Goal: Task Accomplishment & Management: Complete application form

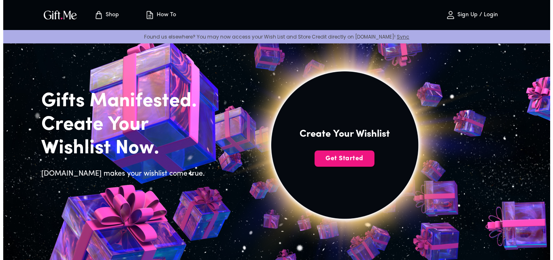
scroll to position [40, 0]
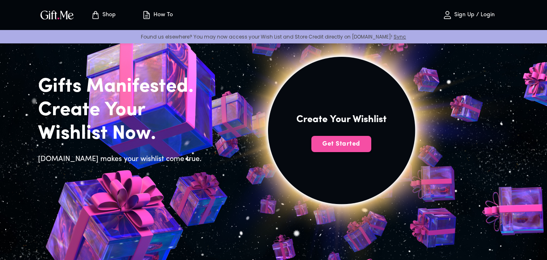
click at [328, 144] on span "Get Started" at bounding box center [341, 143] width 60 height 9
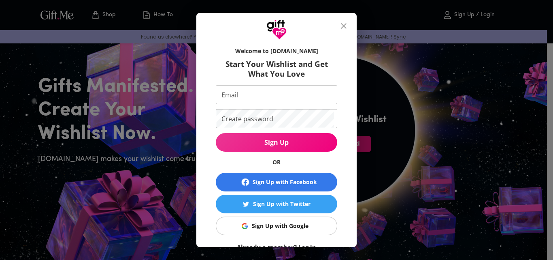
click at [239, 93] on input "Email" at bounding box center [275, 94] width 118 height 19
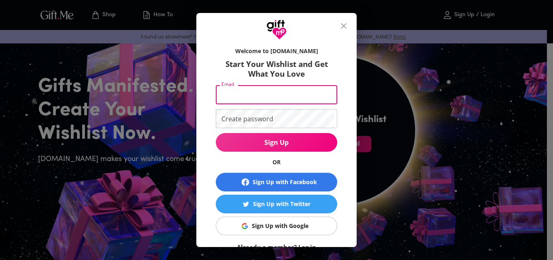
type input "[EMAIL_ADDRESS][DOMAIN_NAME]"
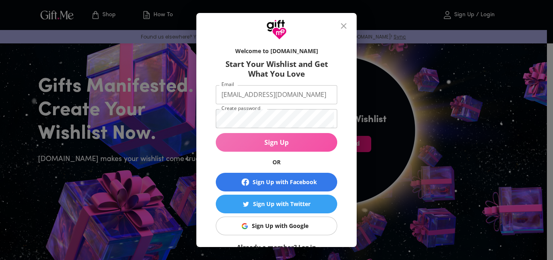
click at [271, 139] on span "Sign Up" at bounding box center [276, 142] width 121 height 9
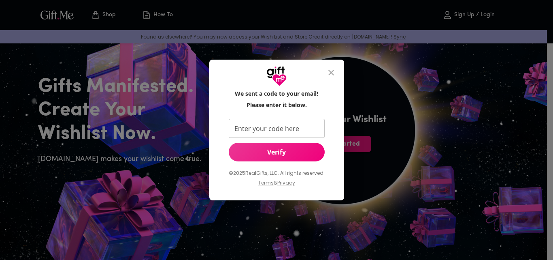
click at [258, 128] on input "Enter your code here" at bounding box center [275, 128] width 93 height 19
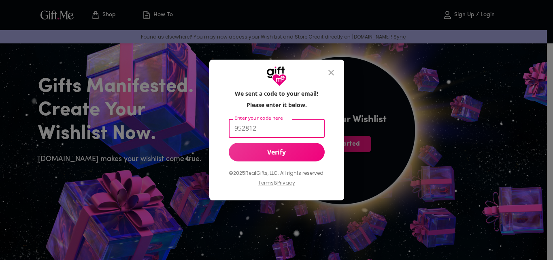
type input "952812"
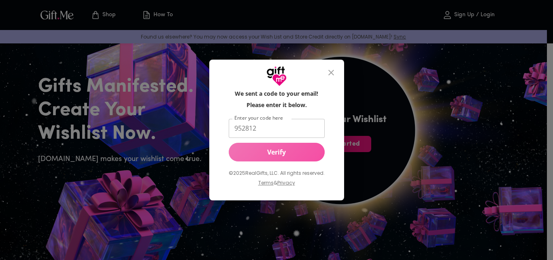
click at [274, 150] on span "Verify" at bounding box center [277, 151] width 96 height 9
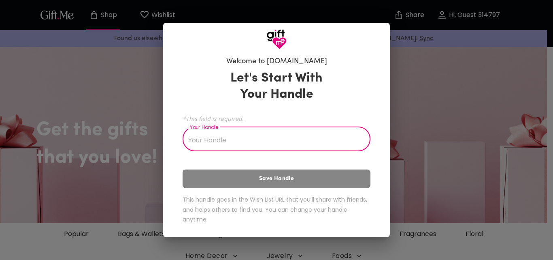
click at [231, 140] on input "Your Handle" at bounding box center [272, 139] width 179 height 23
drag, startPoint x: 231, startPoint y: 140, endPoint x: 210, endPoint y: 134, distance: 21.3
click at [210, 134] on input "Your Handle" at bounding box center [272, 139] width 179 height 23
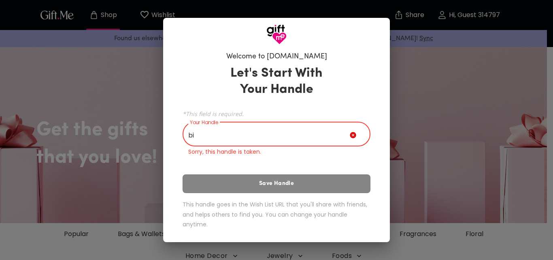
type input "b"
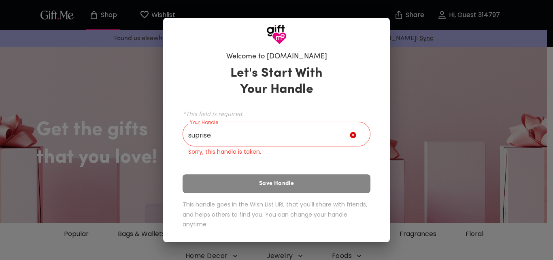
click at [275, 183] on div "Let's Start With Your Handle *This field is required. Your Handle suprise Your …" at bounding box center [277, 149] width 188 height 174
click at [271, 130] on input "suprise" at bounding box center [266, 135] width 167 height 23
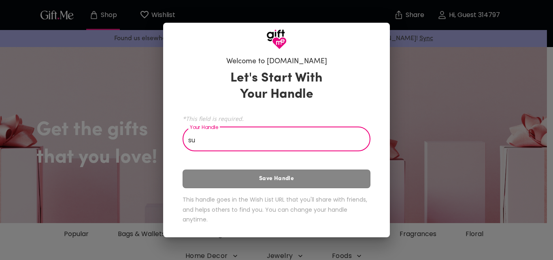
type input "s"
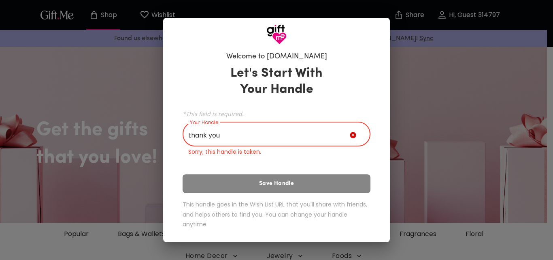
click at [225, 134] on input "thank you" at bounding box center [266, 135] width 167 height 23
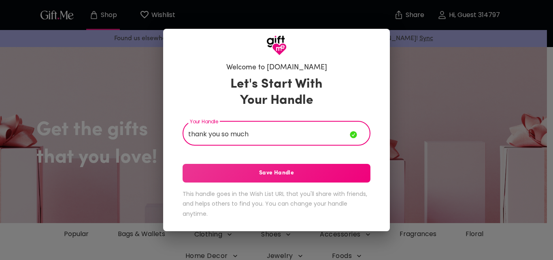
type input "thank you so much"
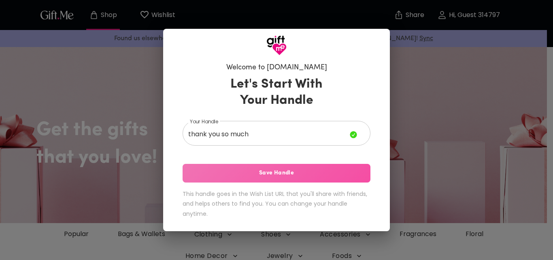
click at [277, 172] on span "Save Handle" at bounding box center [277, 172] width 188 height 9
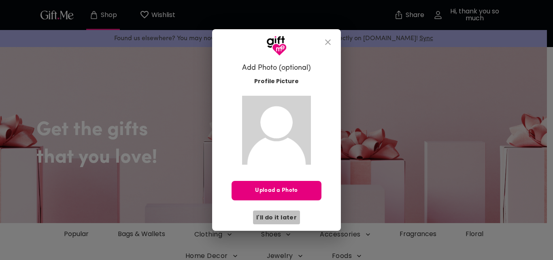
click at [281, 217] on span "I'll do it later" at bounding box center [276, 217] width 40 height 9
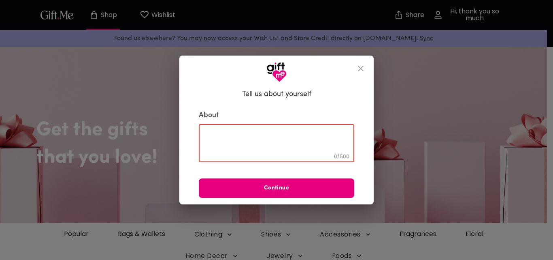
click at [232, 138] on textarea at bounding box center [277, 143] width 144 height 23
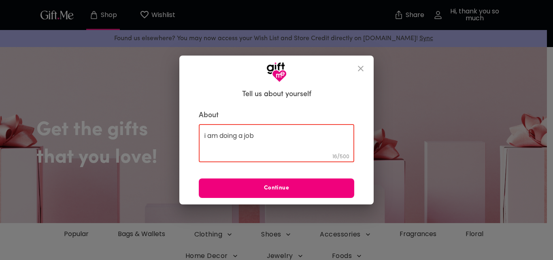
type textarea "i am doing a job"
click at [283, 191] on span "Continue" at bounding box center [277, 187] width 156 height 9
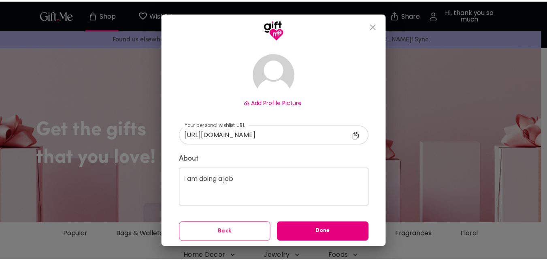
scroll to position [48, 0]
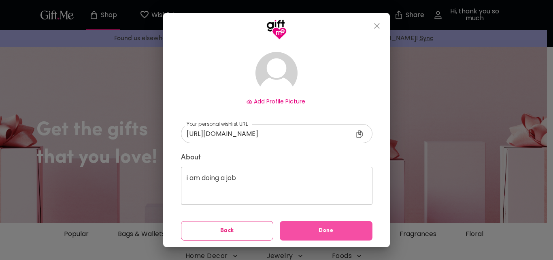
click at [320, 233] on span "Done" at bounding box center [326, 230] width 93 height 9
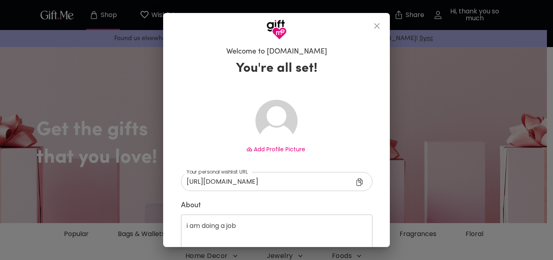
click at [381, 26] on icon "close" at bounding box center [377, 26] width 10 height 10
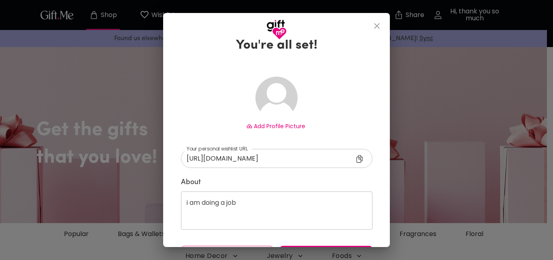
scroll to position [48, 0]
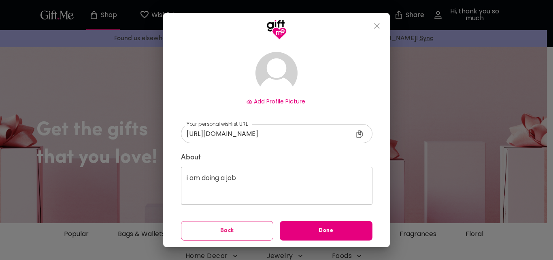
click at [237, 229] on span "Back" at bounding box center [227, 230] width 92 height 9
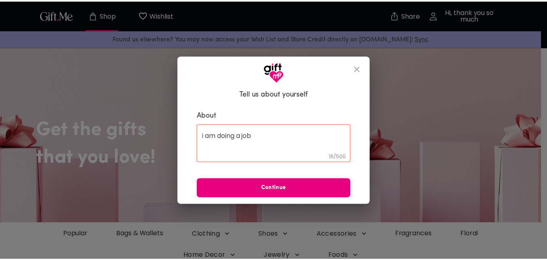
scroll to position [0, 0]
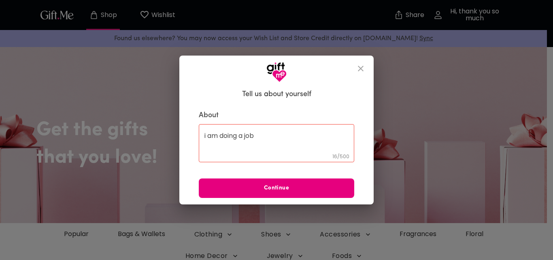
click at [268, 135] on textarea "i am doing a job" at bounding box center [277, 143] width 144 height 23
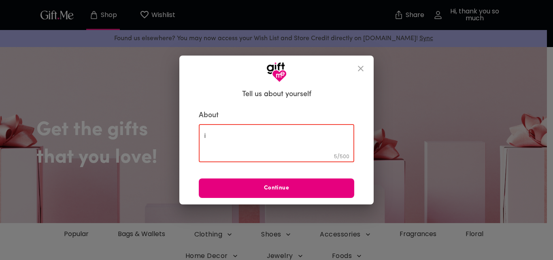
type textarea "i"
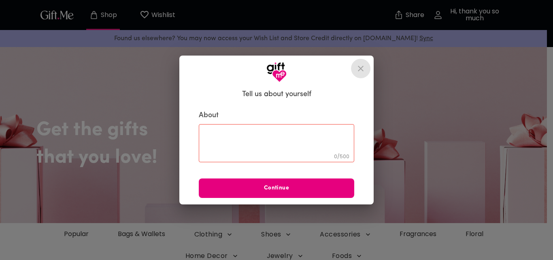
click at [362, 70] on icon "close" at bounding box center [361, 69] width 6 height 6
